Goal: Task Accomplishment & Management: Use online tool/utility

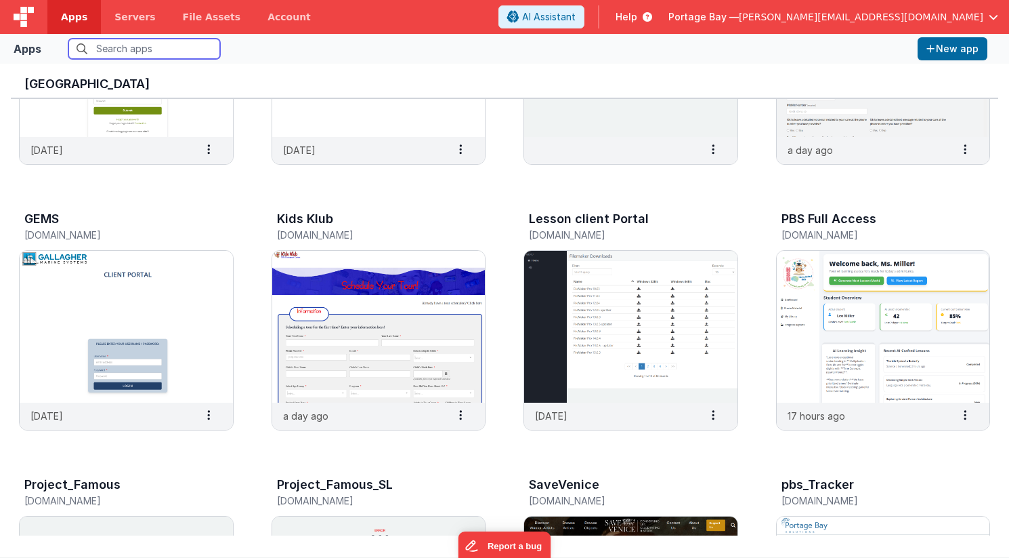
scroll to position [189, 0]
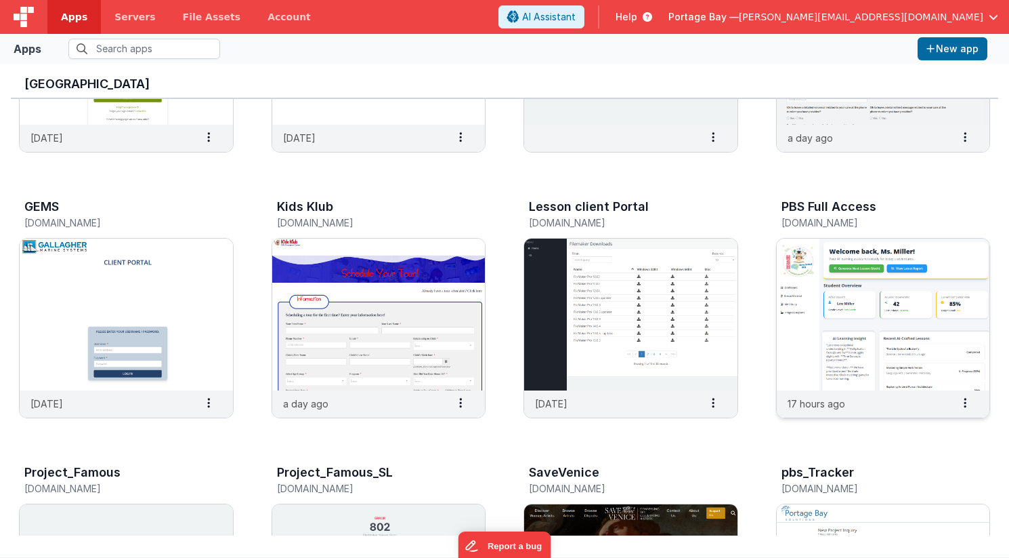
click at [893, 300] on img at bounding box center [883, 314] width 213 height 152
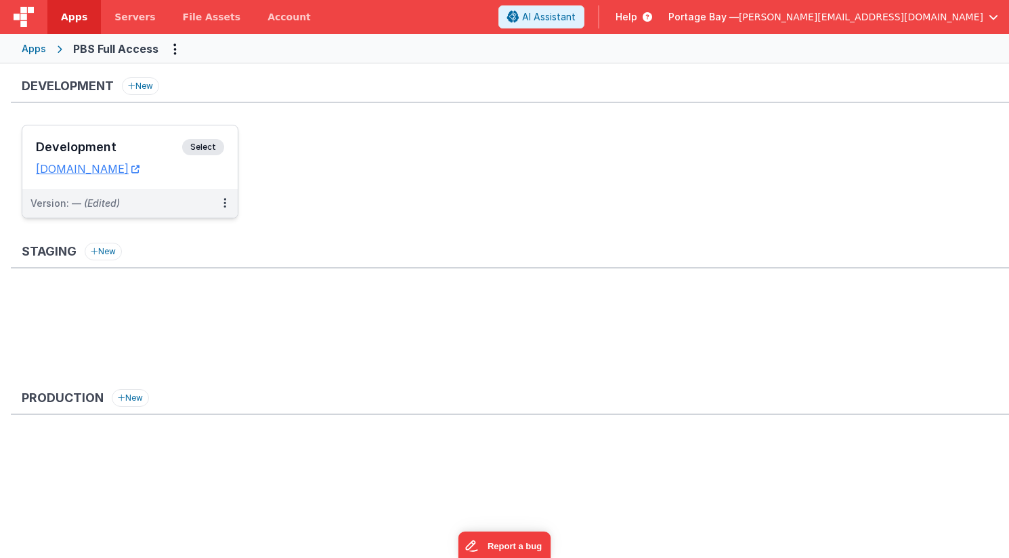
click at [215, 147] on span "Select" at bounding box center [203, 147] width 42 height 16
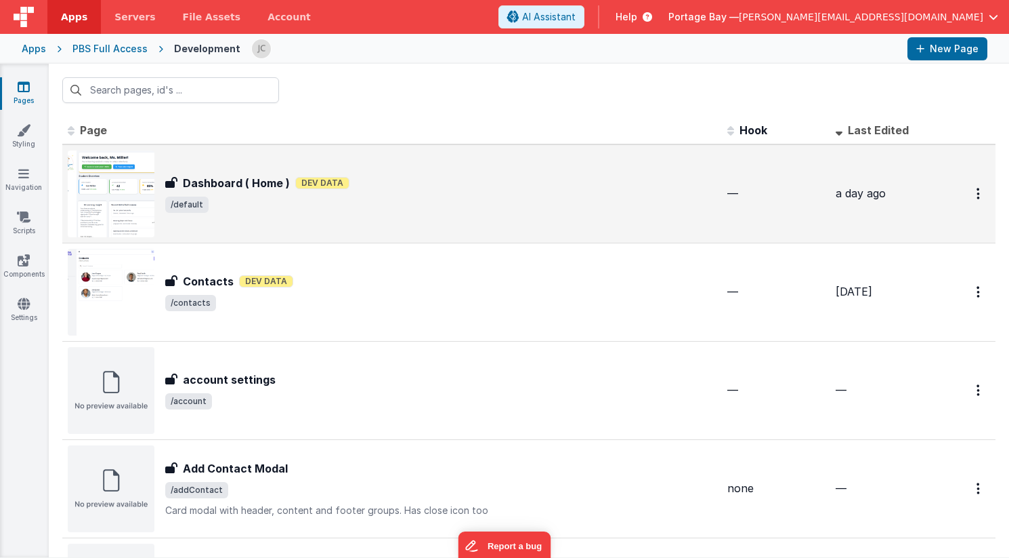
click at [540, 192] on div "Dashboard ( Home ) Dashboard ( Home ) Dev Data /default" at bounding box center [440, 194] width 551 height 38
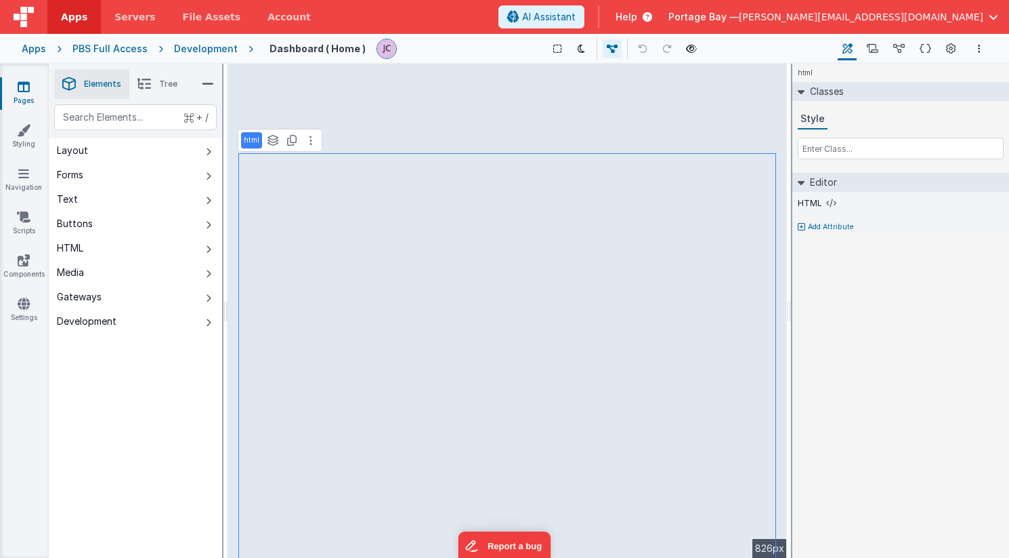
click at [167, 79] on span "Tree" at bounding box center [168, 84] width 18 height 11
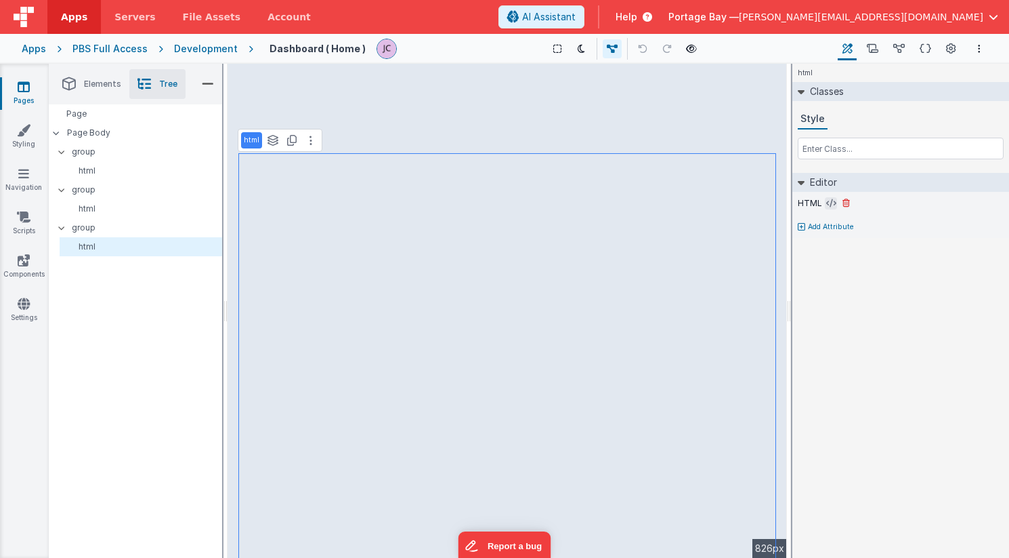
click at [831, 207] on icon at bounding box center [832, 203] width 10 height 11
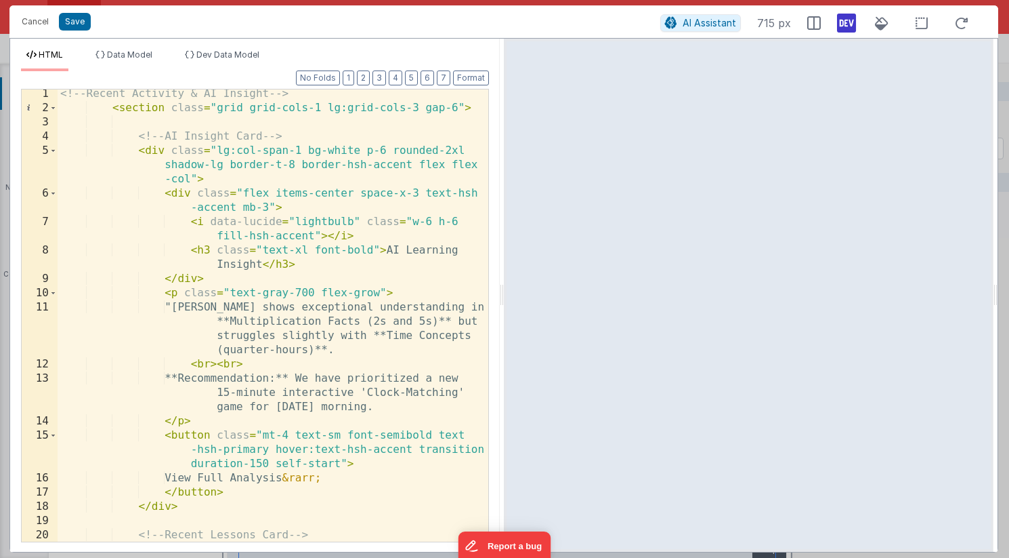
scroll to position [5, 0]
click at [347, 165] on div "<!-- Recent Activity & AI Insight --> < section class = "grid grid-cols-1 lg:gr…" at bounding box center [273, 336] width 431 height 495
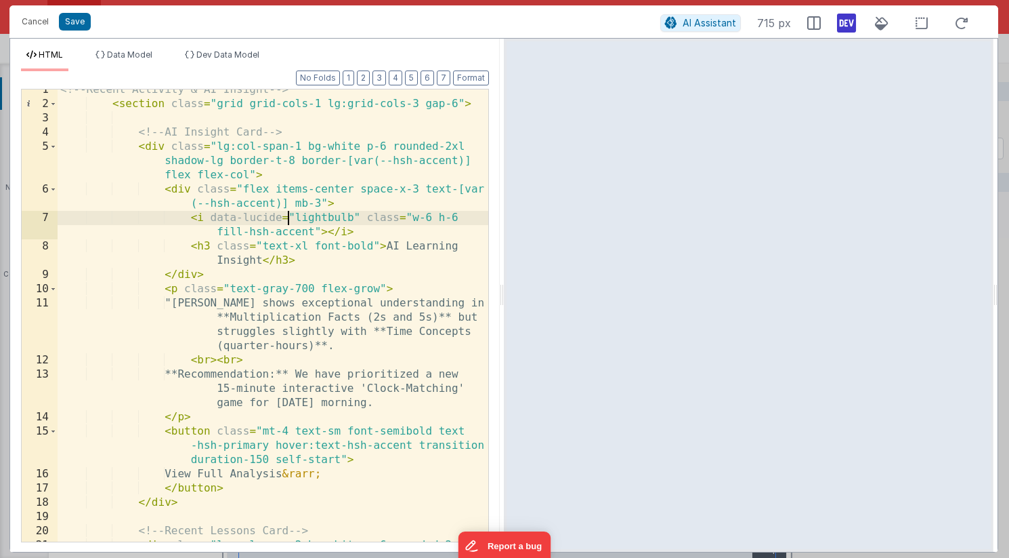
scroll to position [14, 0]
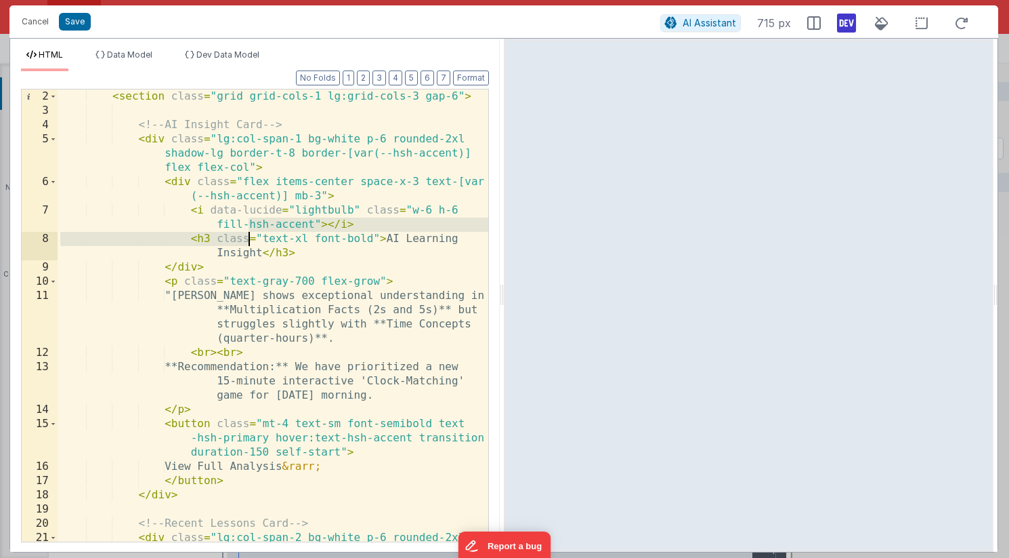
click at [247, 233] on div "< section class = "grid grid-cols-1 lg:grid-cols-3 gap-6" > <!-- AI Insight Car…" at bounding box center [273, 336] width 431 height 495
click at [373, 226] on div "< section class = "grid grid-cols-1 lg:grid-cols-3 gap-6" > <!-- AI Insight Car…" at bounding box center [273, 336] width 431 height 495
click at [249, 223] on div "< section class = "grid grid-cols-1 lg:grid-cols-3 gap-6" > <!-- AI Insight Car…" at bounding box center [273, 336] width 431 height 495
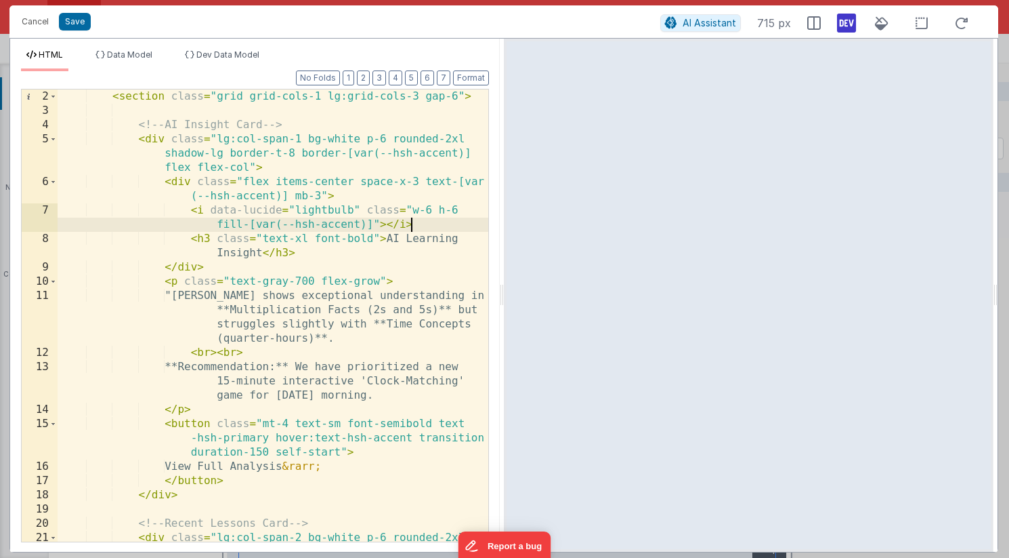
click at [420, 222] on div "< section class = "grid grid-cols-1 lg:grid-cols-3 gap-6" > <!-- AI Insight Car…" at bounding box center [273, 336] width 431 height 495
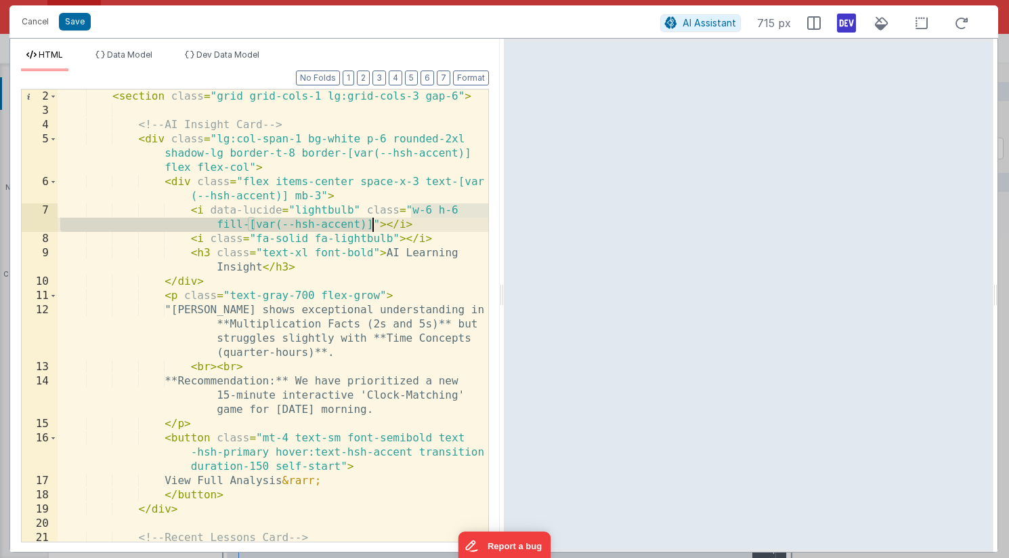
drag, startPoint x: 411, startPoint y: 209, endPoint x: 370, endPoint y: 224, distance: 43.9
click at [370, 224] on div "< section class = "grid grid-cols-1 lg:grid-cols-3 gap-6" > <!-- AI Insight Car…" at bounding box center [273, 336] width 431 height 495
click at [392, 238] on div "< section class = "grid grid-cols-1 lg:grid-cols-3 gap-6" > <!-- AI Insight Car…" at bounding box center [273, 336] width 431 height 495
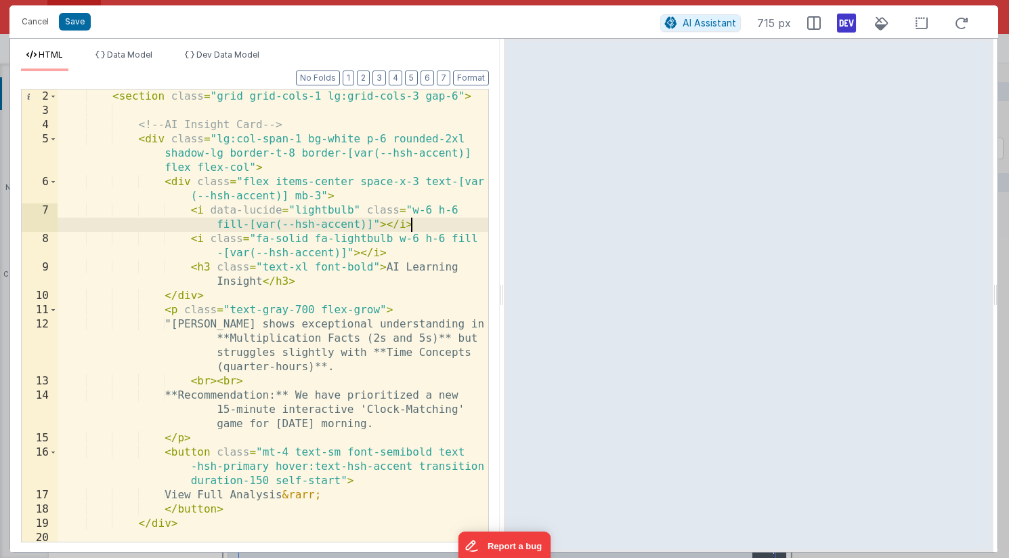
click at [423, 224] on div "< section class = "grid grid-cols-1 lg:grid-cols-3 gap-6" > <!-- AI Insight Car…" at bounding box center [273, 329] width 431 height 480
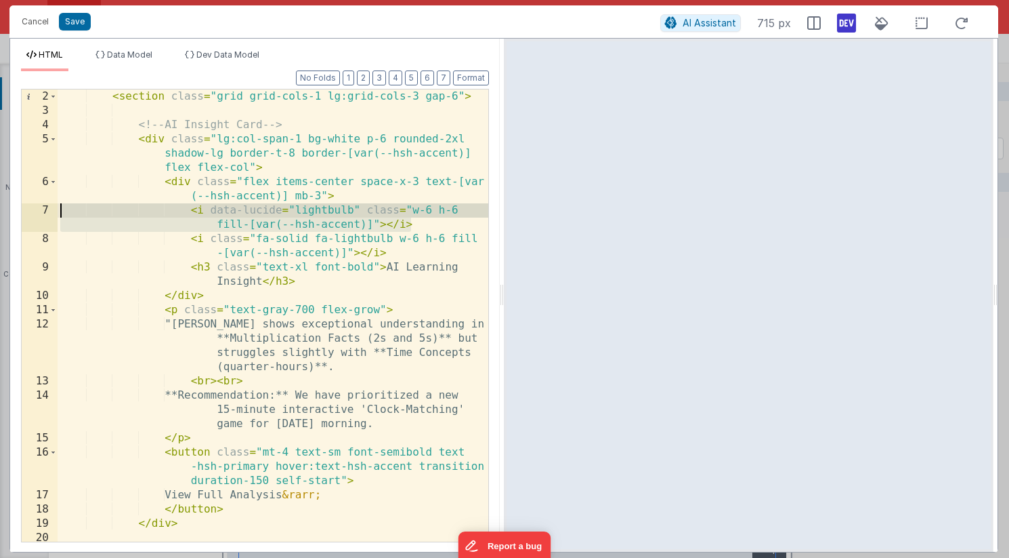
drag, startPoint x: 411, startPoint y: 226, endPoint x: 32, endPoint y: 208, distance: 379.2
click at [32, 208] on div "2 3 4 5 6 7 8 9 10 11 12 13 14 15 16 17 18 19 20 21 < section class = "grid gri…" at bounding box center [255, 315] width 468 height 453
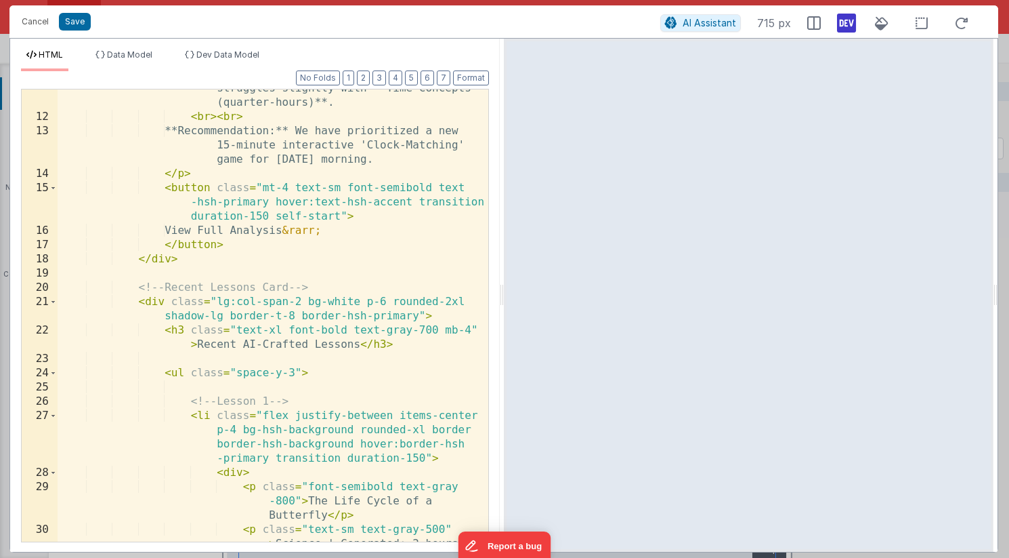
scroll to position [250, 0]
click at [345, 202] on div ""[PERSON_NAME] shows exceptional understanding in **Multiplication Facts (2s an…" at bounding box center [273, 328] width 431 height 551
click at [222, 203] on div ""[PERSON_NAME] shows exceptional understanding in **Multiplication Facts (2s an…" at bounding box center [273, 328] width 431 height 551
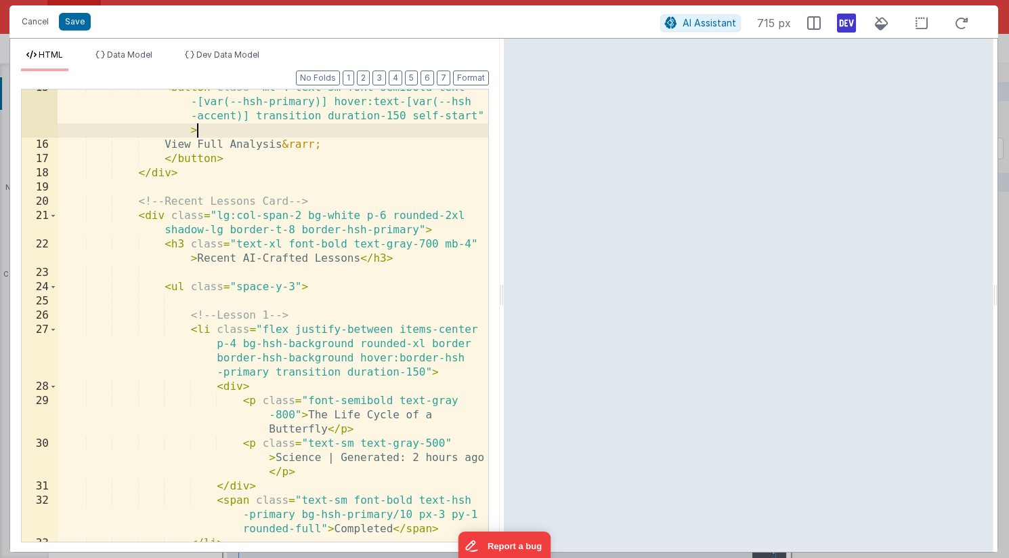
scroll to position [351, 0]
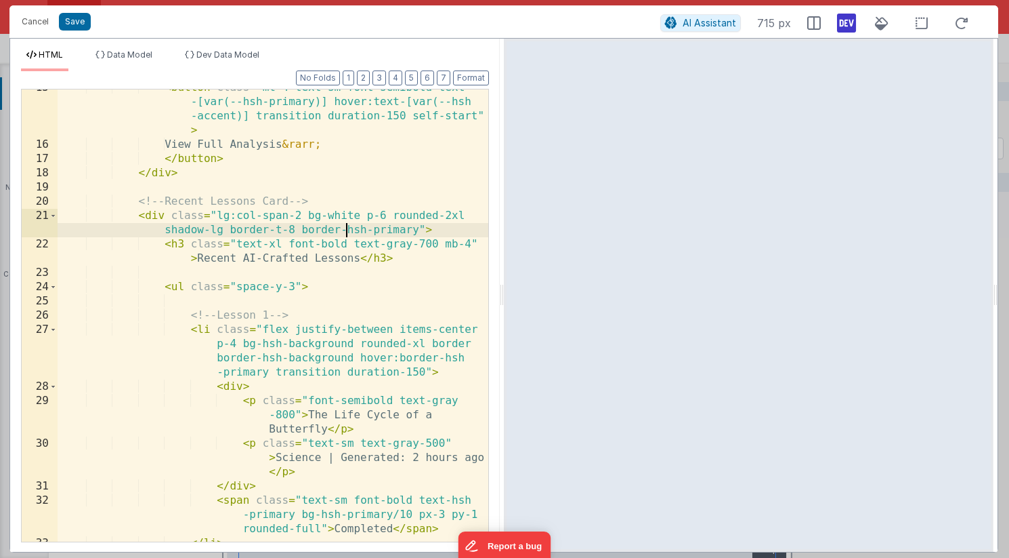
click at [345, 230] on div "< button class = "mt-4 text-sm font-semibold text -[var(--hsh-primary)] hover:t…" at bounding box center [273, 342] width 431 height 523
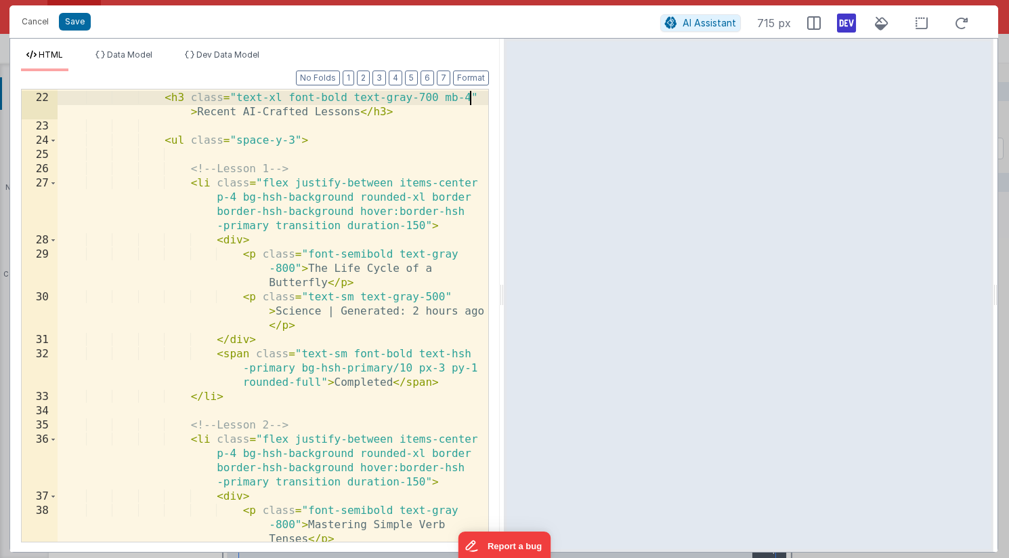
scroll to position [516, 0]
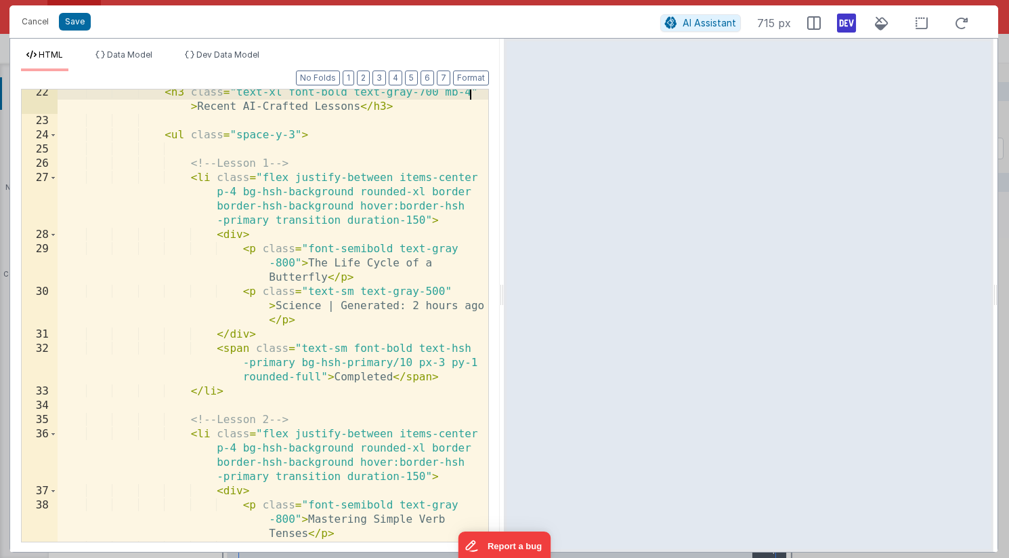
click at [259, 190] on div "< h3 class = "text-xl font-bold text-gray-700 mb-4" > Recent AI-Crafted Lessons…" at bounding box center [273, 346] width 431 height 523
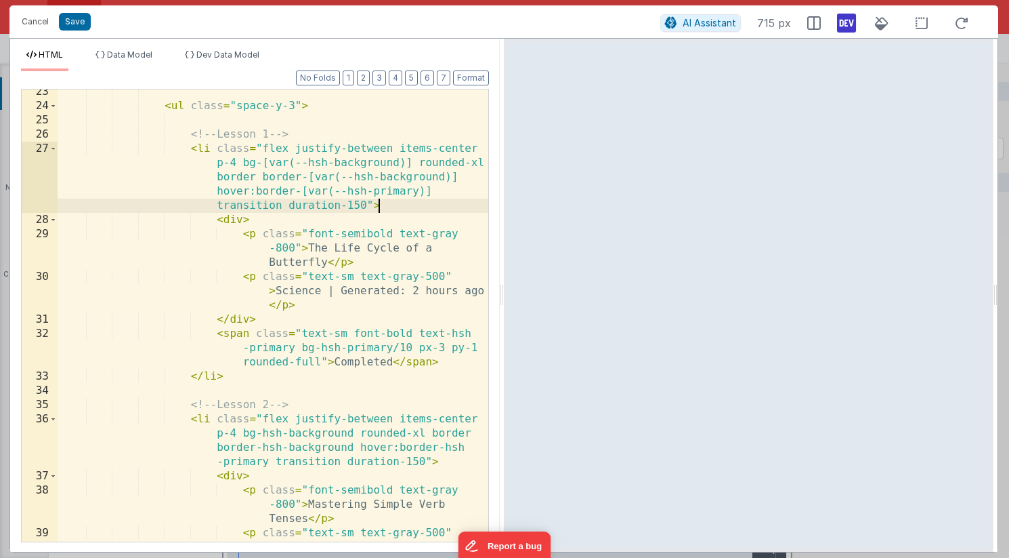
scroll to position [564, 0]
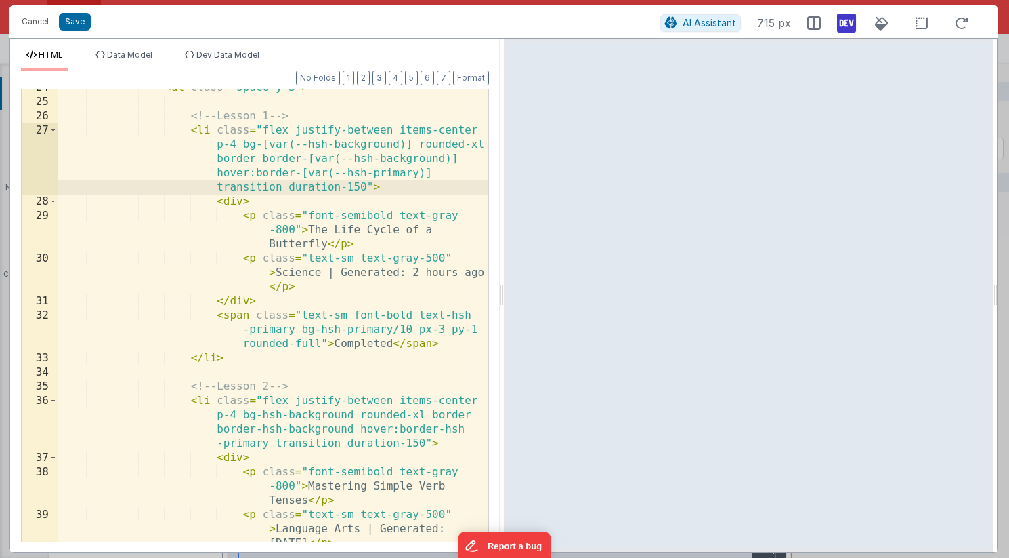
click at [449, 316] on div "< ul class = "space-y-3" > <!-- Lesson 1 --> < li class = "flex justify-between…" at bounding box center [273, 335] width 431 height 509
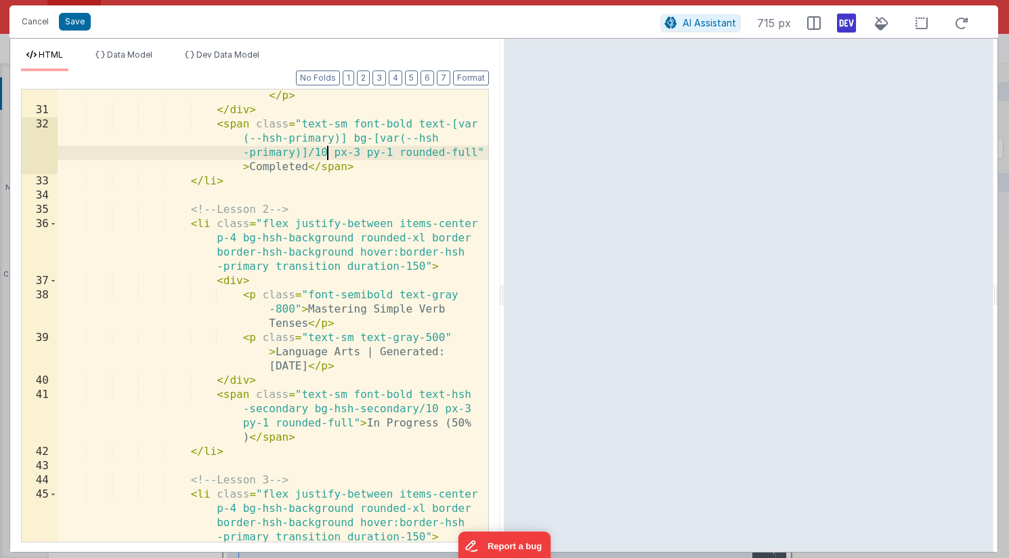
scroll to position [755, 0]
click at [79, 23] on button "Save" at bounding box center [75, 22] width 32 height 18
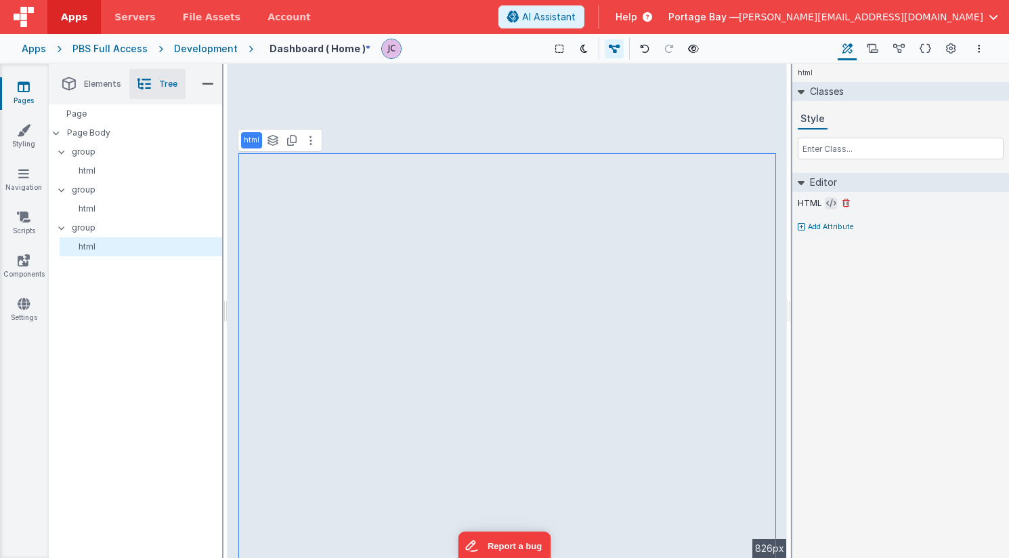
click at [827, 201] on icon at bounding box center [832, 203] width 10 height 11
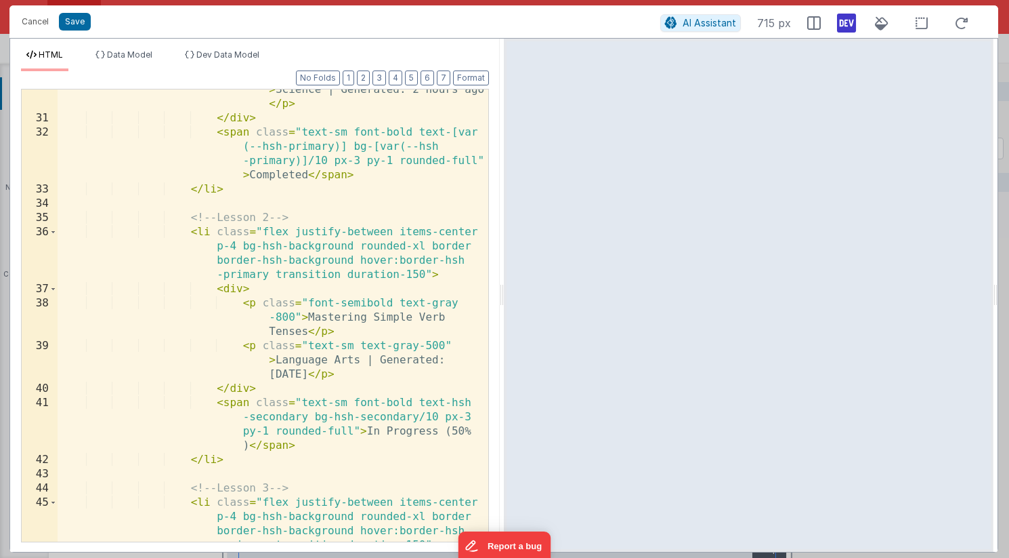
scroll to position [787, 0]
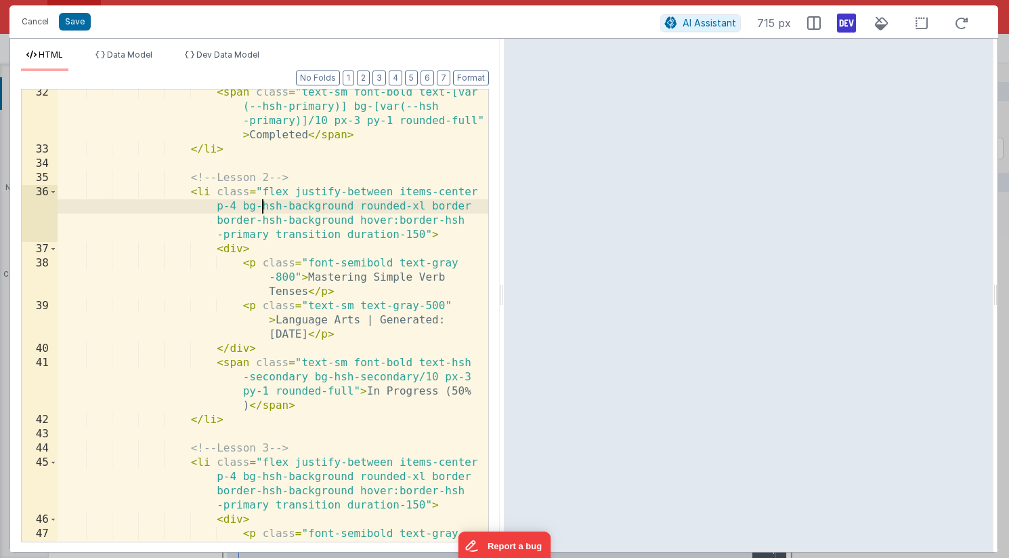
click at [262, 207] on div "< span class = "text-sm font-bold text-[var (--hsh-primary)] bg-[var(--hsh -pri…" at bounding box center [273, 360] width 431 height 551
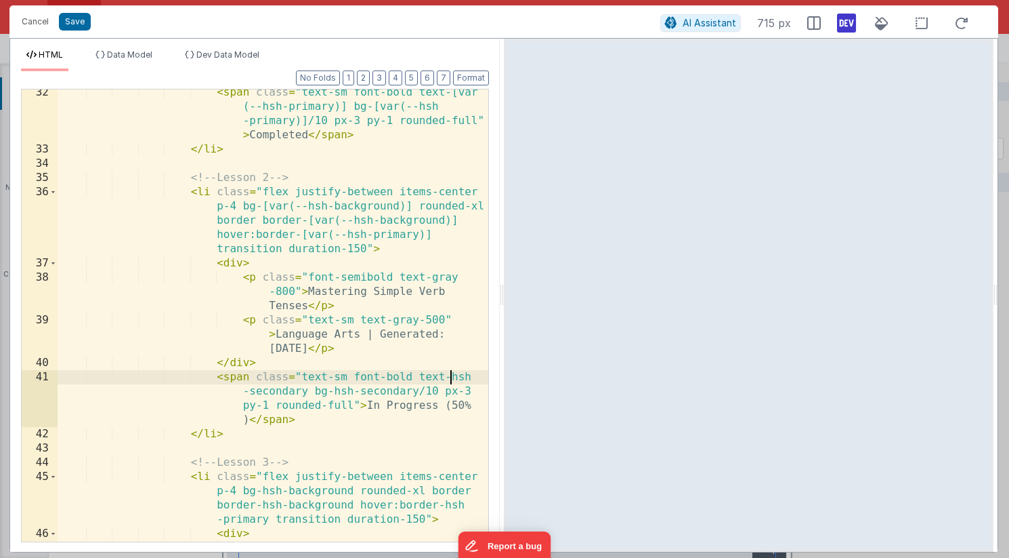
click at [449, 375] on div "< span class = "text-sm font-bold text-[var (--hsh-primary)] bg-[var(--hsh -pri…" at bounding box center [273, 360] width 431 height 551
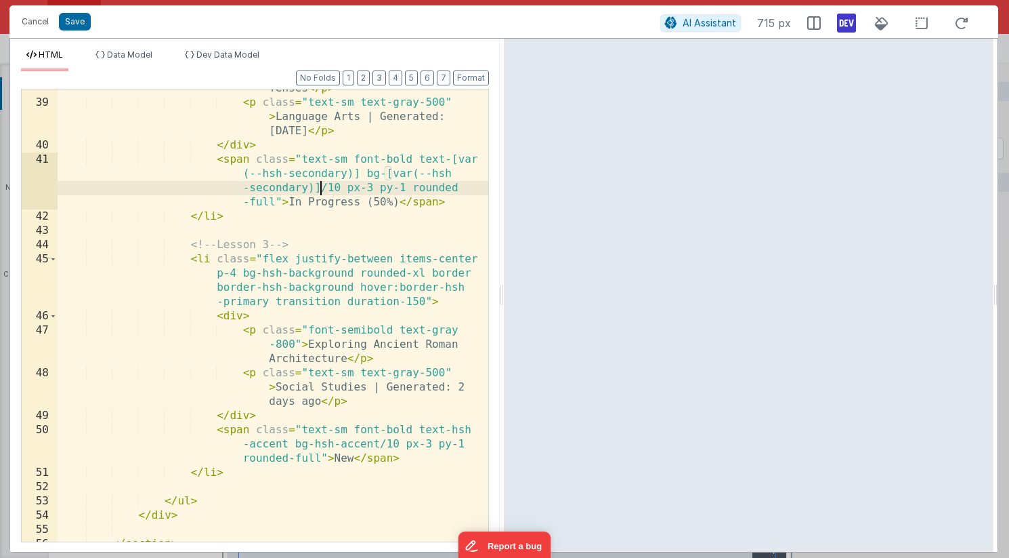
scroll to position [1014, 0]
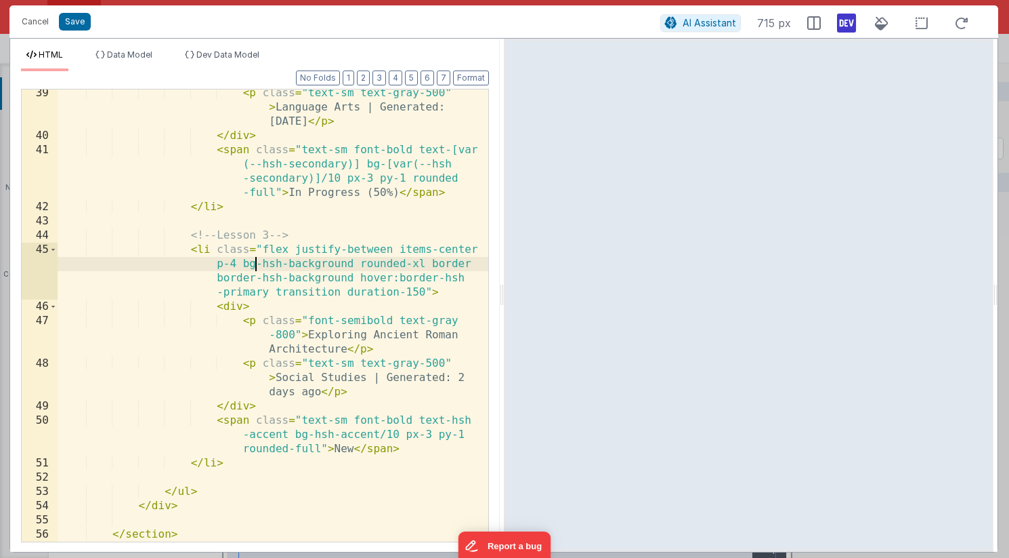
click at [256, 266] on div "< p class = "text-sm text-gray-500" > Language Arts | Generated: [DATE] </ p > …" at bounding box center [273, 340] width 431 height 509
click at [262, 265] on div "< p class = "text-sm text-gray-500" > Language Arts | Generated: [DATE] </ p > …" at bounding box center [273, 340] width 431 height 509
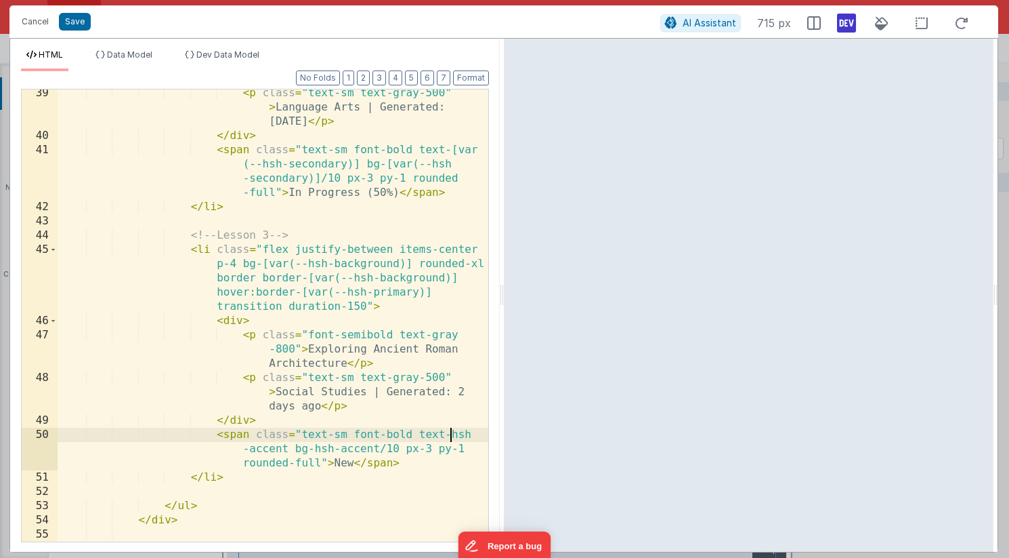
click at [452, 433] on div "< p class = "text-sm text-gray-500" > Language Arts | Generated: [DATE] </ p > …" at bounding box center [273, 340] width 431 height 509
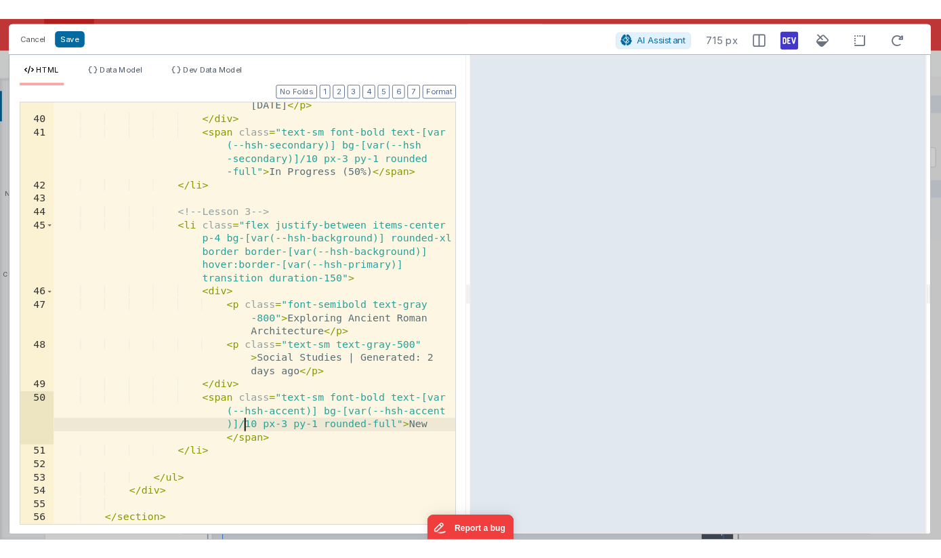
scroll to position [1042, 0]
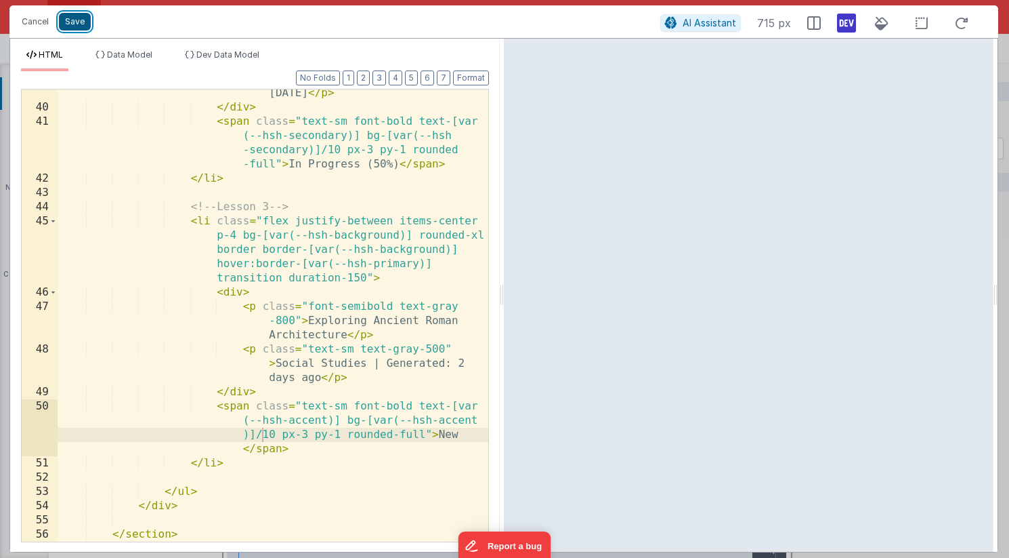
click at [78, 21] on button "Save" at bounding box center [75, 22] width 32 height 18
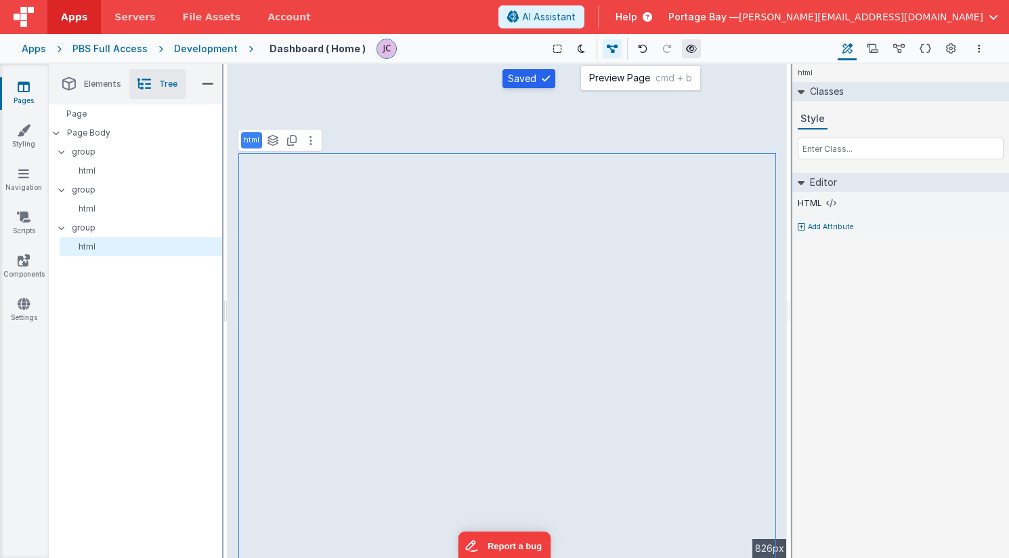
click at [686, 46] on icon at bounding box center [691, 48] width 11 height 9
click at [22, 180] on link "Navigation" at bounding box center [23, 180] width 49 height 27
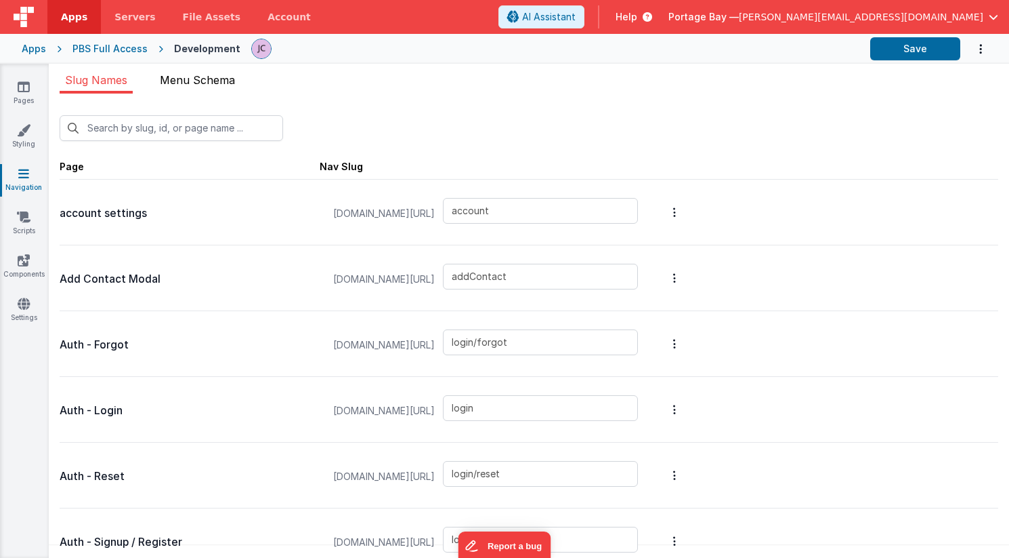
click at [210, 73] on span "Menu Schema" at bounding box center [197, 80] width 75 height 14
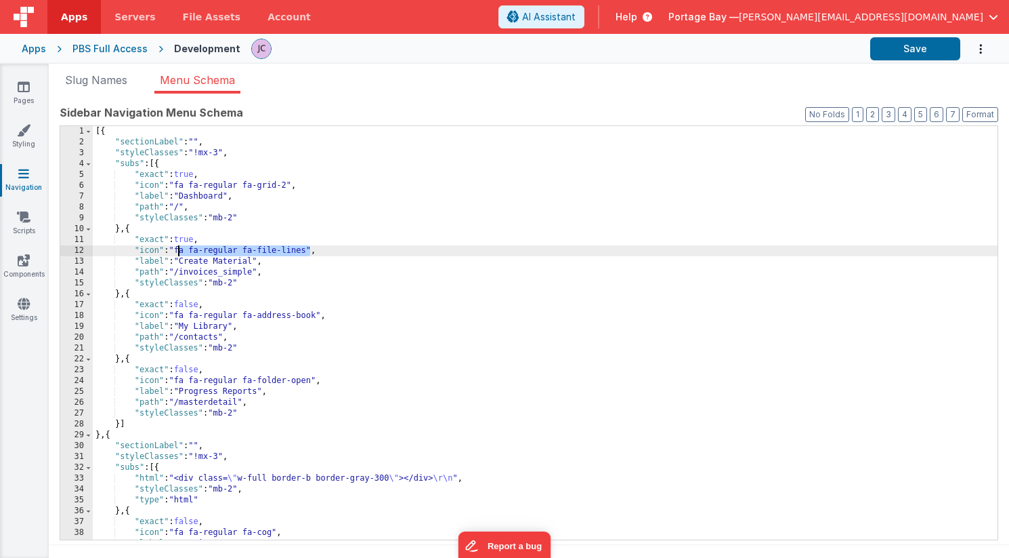
drag, startPoint x: 310, startPoint y: 249, endPoint x: 180, endPoint y: 250, distance: 130.1
click at [180, 250] on div "[{ "sectionLabel" : "" , "styleClasses" : "!mx-3" , "subs" : [{ "exact" : true …" at bounding box center [545, 343] width 905 height 435
drag, startPoint x: 228, startPoint y: 249, endPoint x: 180, endPoint y: 251, distance: 48.8
click at [180, 251] on div "[{ "sectionLabel" : "" , "styleClasses" : "!mx-3" , "subs" : [{ "exact" : true …" at bounding box center [545, 343] width 905 height 435
drag, startPoint x: 304, startPoint y: 249, endPoint x: 278, endPoint y: 250, distance: 25.8
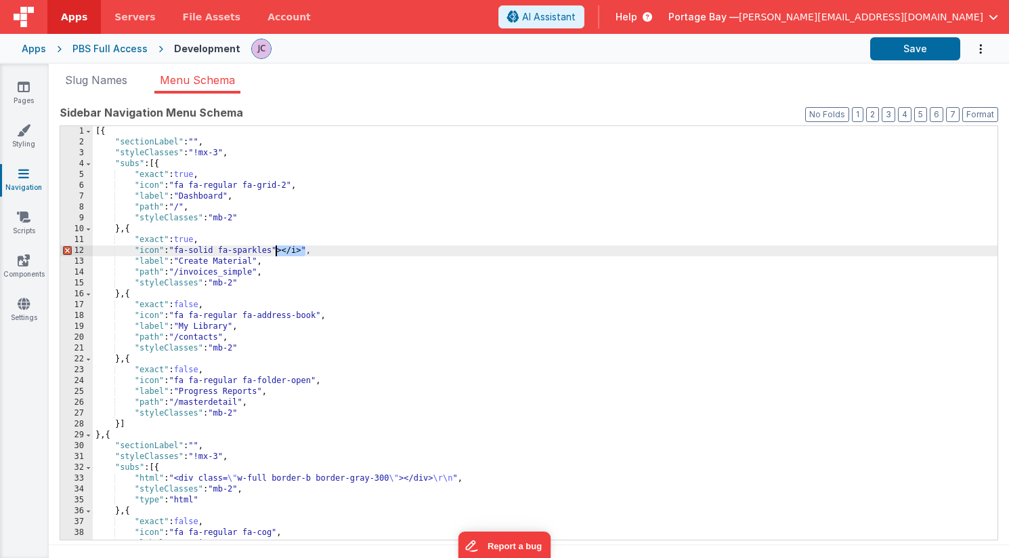
click at [278, 250] on div "[{ "sectionLabel" : "" , "styleClasses" : "!mx-3" , "subs" : [{ "exact" : true …" at bounding box center [545, 343] width 905 height 435
click at [923, 50] on button "Save" at bounding box center [916, 48] width 90 height 23
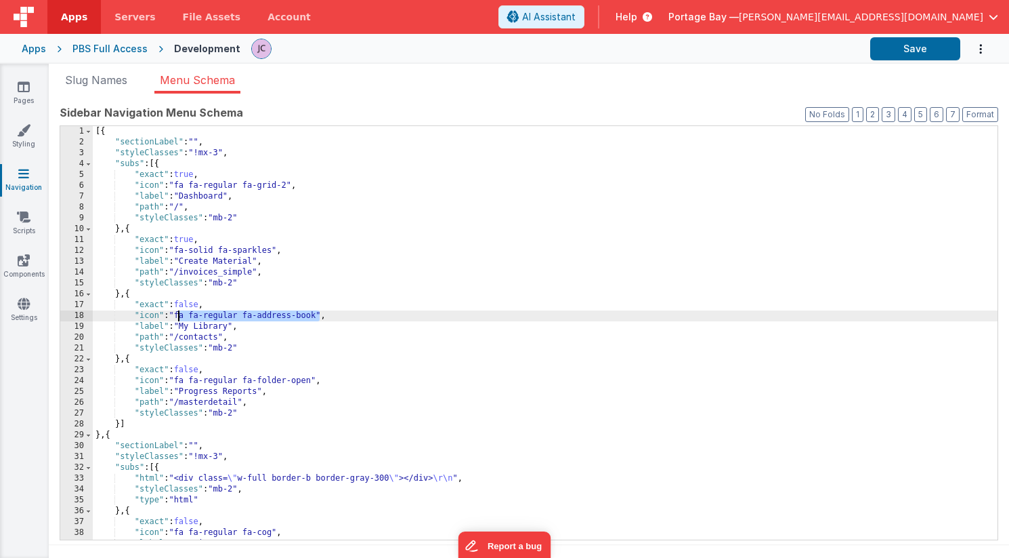
drag, startPoint x: 312, startPoint y: 314, endPoint x: 180, endPoint y: 314, distance: 131.4
click at [180, 314] on div "[{ "sectionLabel" : "" , "styleClasses" : "!mx-3" , "subs" : [{ "exact" : true …" at bounding box center [545, 343] width 905 height 435
drag, startPoint x: 228, startPoint y: 313, endPoint x: 180, endPoint y: 314, distance: 48.1
click at [180, 314] on div "[{ "sectionLabel" : "" , "styleClasses" : "!mx-3" , "subs" : [{ "exact" : true …" at bounding box center [545, 343] width 905 height 435
drag, startPoint x: 339, startPoint y: 315, endPoint x: 312, endPoint y: 315, distance: 26.4
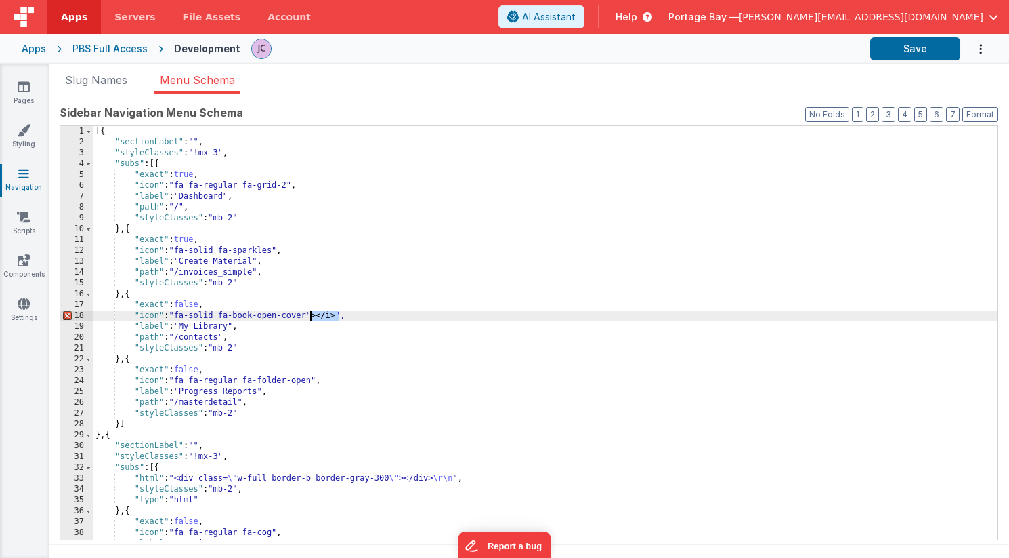
click at [312, 315] on div "[{ "sectionLabel" : "" , "styleClasses" : "!mx-3" , "subs" : [{ "exact" : true …" at bounding box center [545, 343] width 905 height 435
click at [915, 52] on button "Save" at bounding box center [916, 48] width 90 height 23
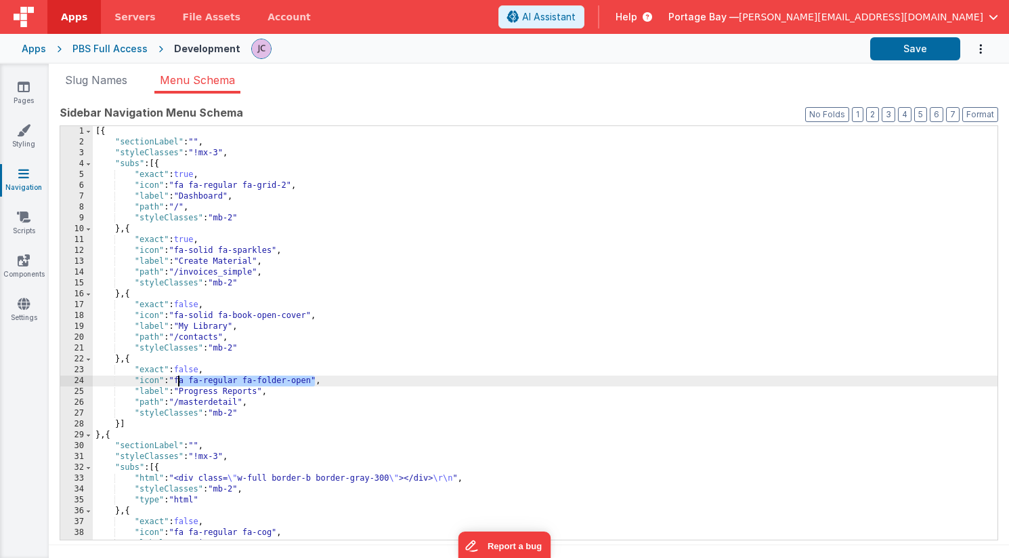
drag, startPoint x: 314, startPoint y: 379, endPoint x: 178, endPoint y: 379, distance: 136.2
click at [178, 379] on div "[{ "sectionLabel" : "" , "styleClasses" : "!mx-3" , "subs" : [{ "exact" : true …" at bounding box center [545, 343] width 905 height 435
drag, startPoint x: 226, startPoint y: 379, endPoint x: 180, endPoint y: 380, distance: 46.8
click at [180, 380] on div "[{ "sectionLabel" : "" , "styleClasses" : "!mx-3" , "subs" : [{ "exact" : true …" at bounding box center [545, 343] width 905 height 435
drag, startPoint x: 329, startPoint y: 380, endPoint x: 302, endPoint y: 381, distance: 27.1
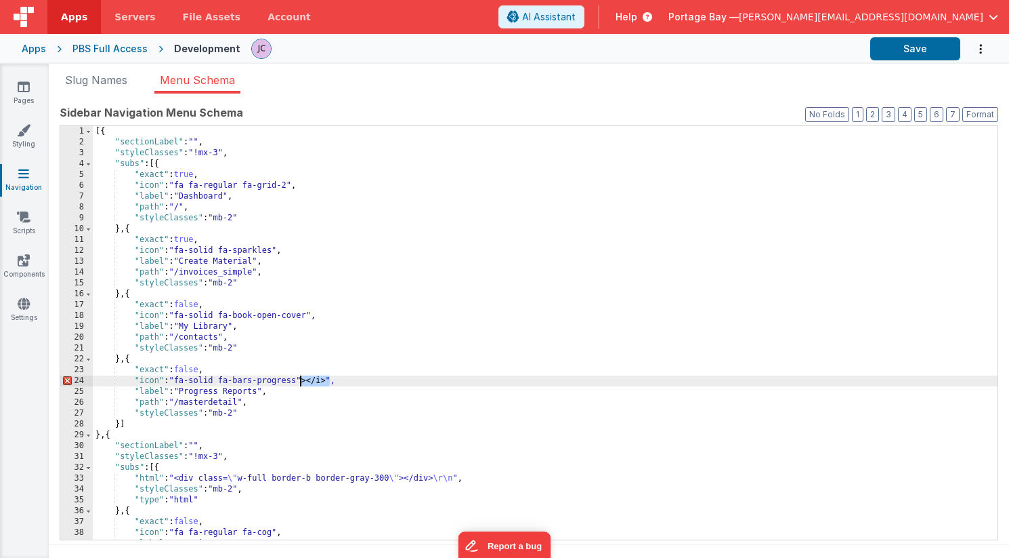
click at [302, 381] on div "[{ "sectionLabel" : "" , "styleClasses" : "!mx-3" , "subs" : [{ "exact" : true …" at bounding box center [545, 343] width 905 height 435
click at [922, 51] on button "Save" at bounding box center [916, 48] width 90 height 23
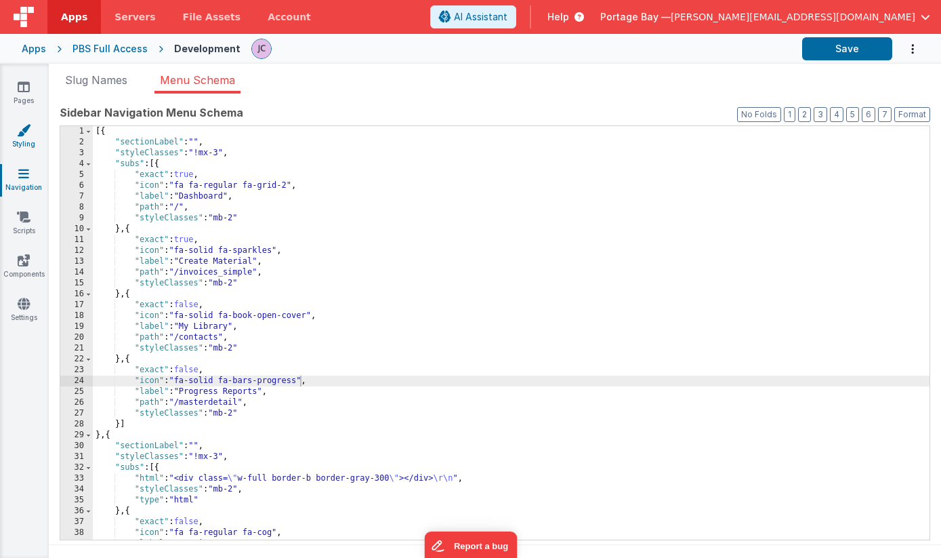
click at [21, 126] on icon at bounding box center [24, 130] width 14 height 14
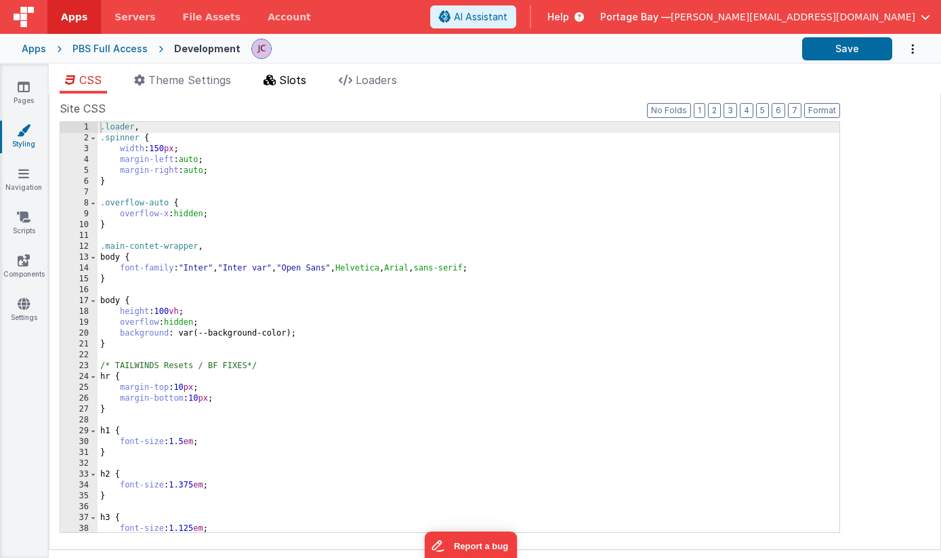
click at [288, 84] on span "Slots" at bounding box center [292, 80] width 27 height 14
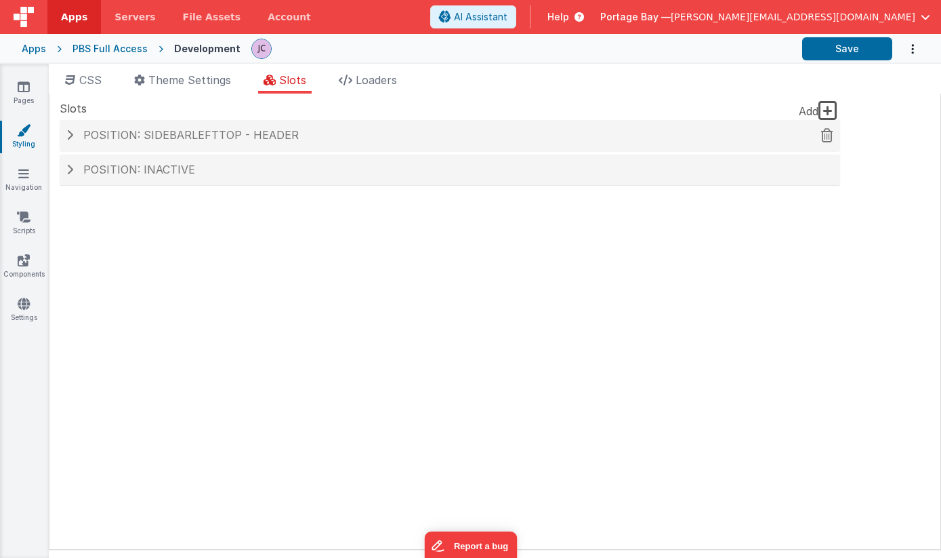
click at [70, 131] on span at bounding box center [69, 134] width 7 height 11
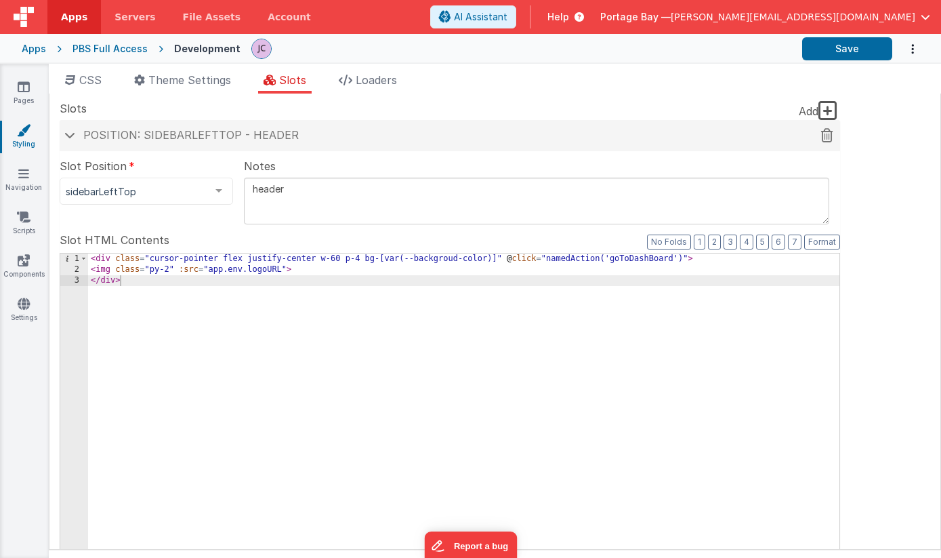
click at [70, 131] on span at bounding box center [69, 134] width 11 height 7
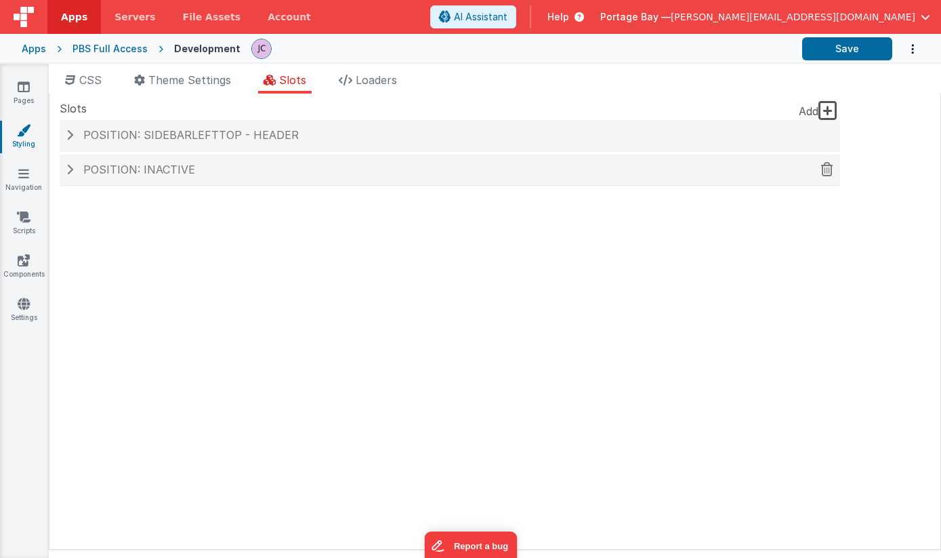
click at [68, 174] on span at bounding box center [69, 169] width 7 height 11
